Goal: Transaction & Acquisition: Obtain resource

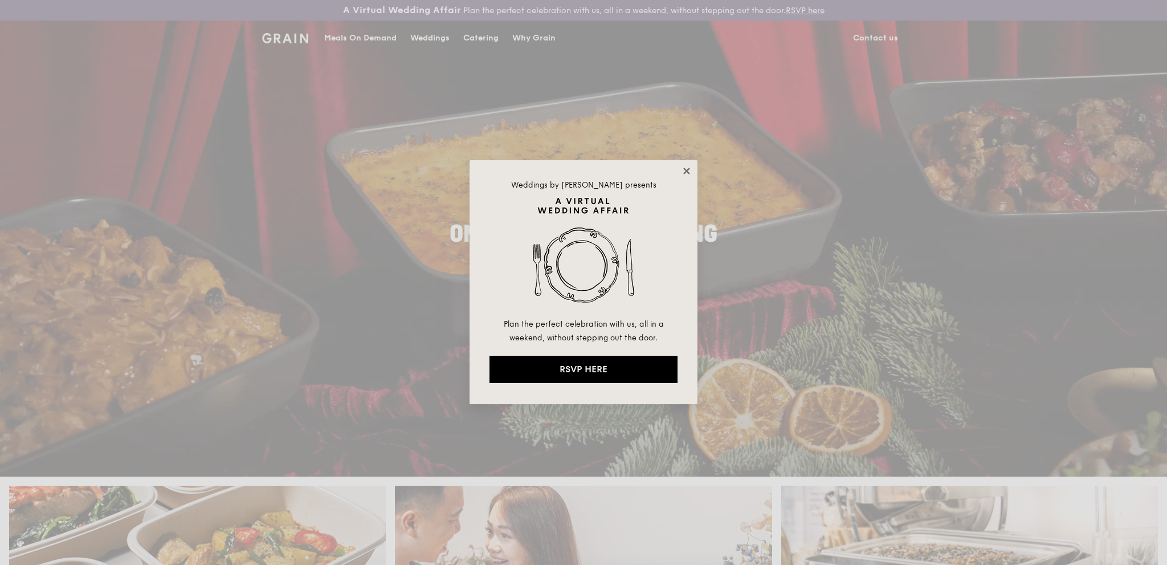
click at [684, 170] on icon at bounding box center [687, 171] width 10 height 10
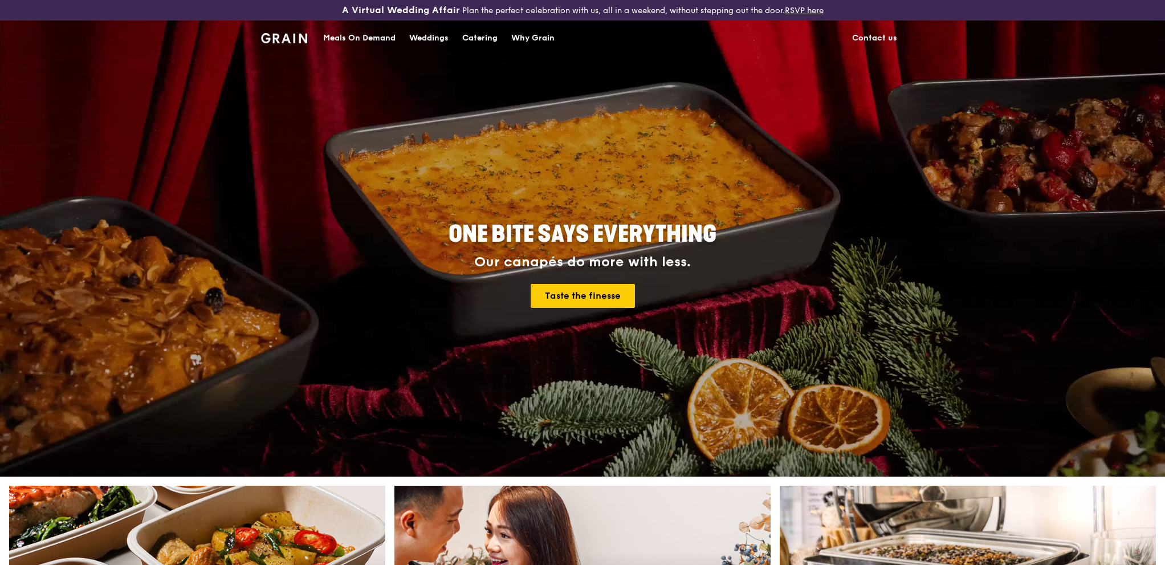
click at [479, 31] on div "Catering" at bounding box center [479, 38] width 35 height 34
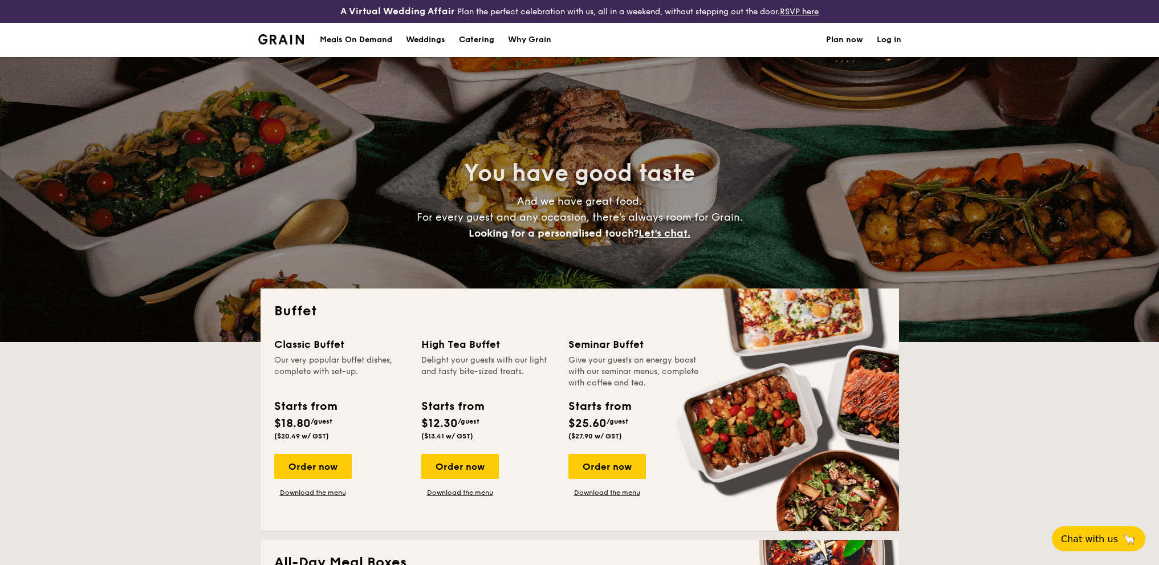
select select
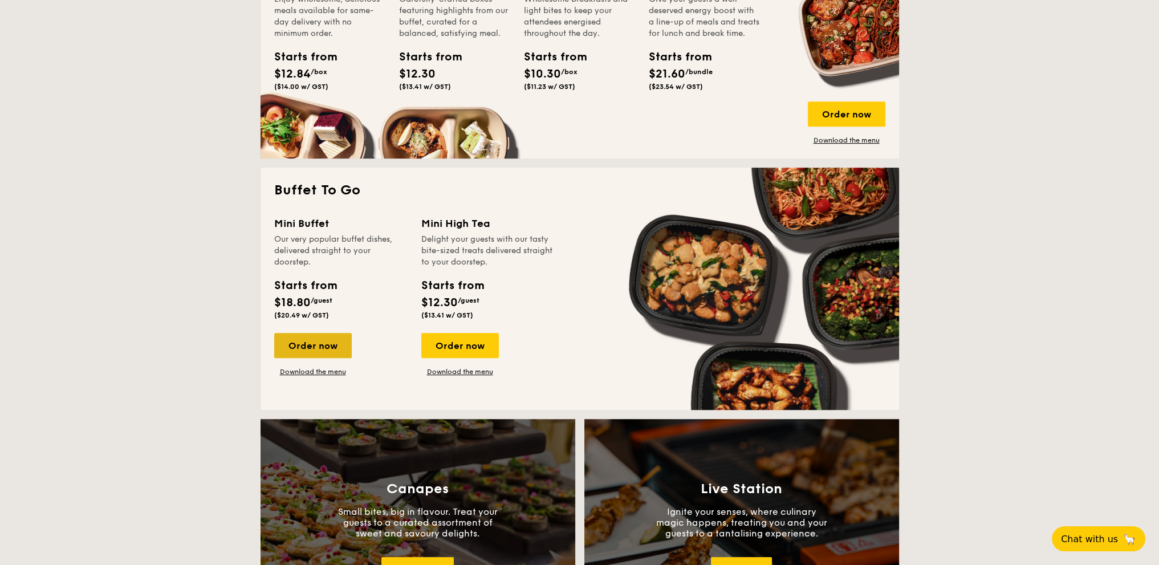
scroll to position [627, 0]
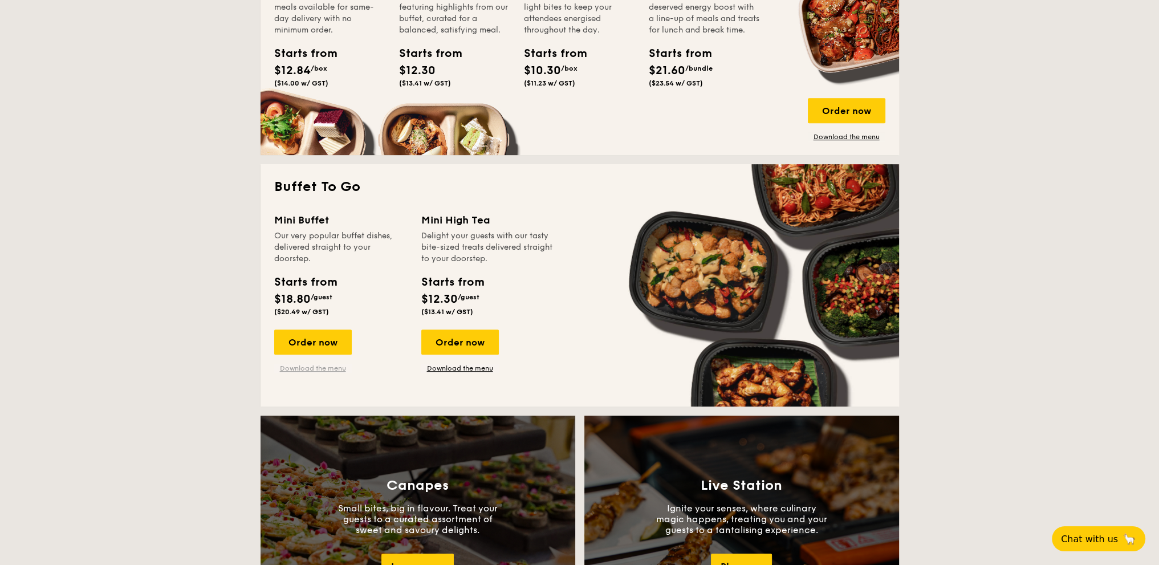
click at [336, 371] on link "Download the menu" at bounding box center [313, 368] width 78 height 9
